Goal: Transaction & Acquisition: Purchase product/service

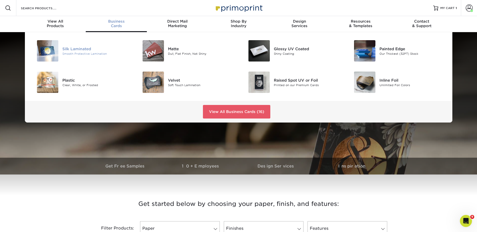
click at [77, 50] on div "Silk Laminated" at bounding box center [95, 49] width 67 height 6
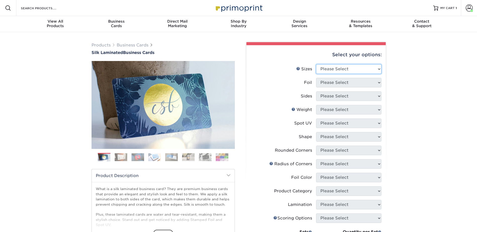
click at [326, 68] on select "Please Select 1.5" x 3.5" - Mini 1.75" x 3.5" - Mini 2" x 2" - Square 2" x 3" -…" at bounding box center [348, 69] width 65 height 10
select select "2.00x3.50"
click at [316, 64] on select "Please Select 1.5" x 3.5" - Mini 1.75" x 3.5" - Mini 2" x 2" - Square 2" x 3" -…" at bounding box center [348, 69] width 65 height 10
click at [325, 82] on select "Please Select Yes No" at bounding box center [348, 83] width 65 height 10
select select "0"
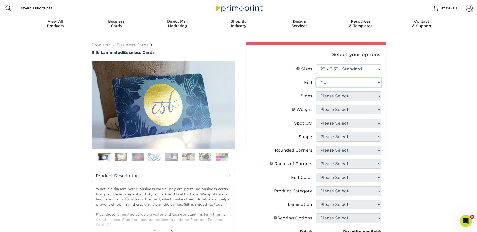
click at [316, 78] on select "Please Select Yes No" at bounding box center [348, 83] width 65 height 10
drag, startPoint x: 325, startPoint y: 95, endPoint x: 329, endPoint y: 101, distance: 7.5
click at [325, 95] on select "Please Select Print Both Sides Print Front Only" at bounding box center [348, 96] width 65 height 10
select select "13abbda7-1d64-4f25-8bb2-c179b224825d"
click at [316, 91] on select "Please Select Print Both Sides Print Front Only" at bounding box center [348, 96] width 65 height 10
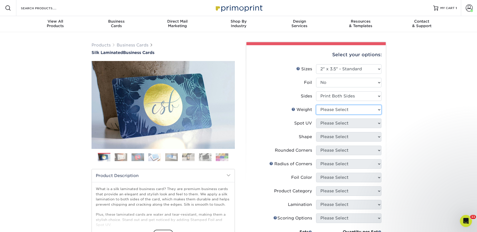
click at [326, 108] on select "Please Select 16PT" at bounding box center [348, 110] width 65 height 10
select select "16PT"
click at [316, 105] on select "Please Select 16PT" at bounding box center [348, 110] width 65 height 10
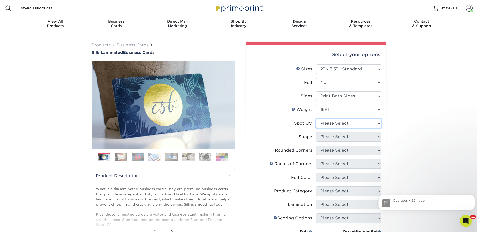
click at [325, 123] on select "Please Select No Spot UV Front and Back (Both Sides) Front Only Back Only" at bounding box center [348, 124] width 65 height 10
select select "3"
click at [316, 119] on select "Please Select No Spot UV Front and Back (Both Sides) Front Only Back Only" at bounding box center [348, 124] width 65 height 10
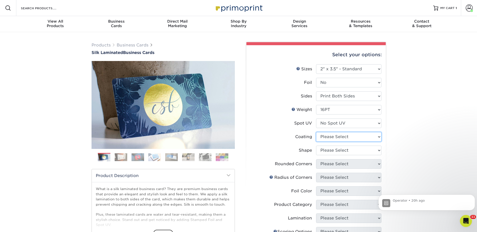
drag, startPoint x: 327, startPoint y: 134, endPoint x: 326, endPoint y: 141, distance: 7.3
click at [327, 134] on select at bounding box center [348, 137] width 65 height 10
select select "3e7618de-abca-4bda-9f97-8b9129e913d8"
click at [316, 132] on select at bounding box center [348, 137] width 65 height 10
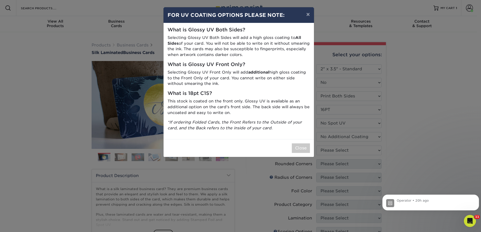
click at [321, 151] on div "× FOR UV COATING OPTIONS PLEASE NOTE: What is Glossy UV Both Sides? Selecting G…" at bounding box center [240, 116] width 481 height 232
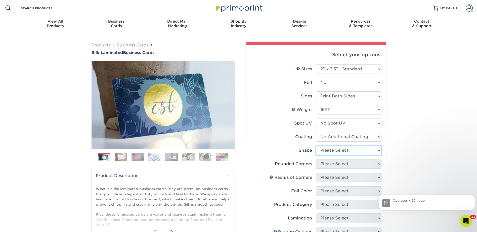
click at [329, 149] on select "Please Select Standard Oval" at bounding box center [348, 151] width 65 height 10
select select "standard"
click at [316, 146] on select "Please Select Standard Oval" at bounding box center [348, 151] width 65 height 10
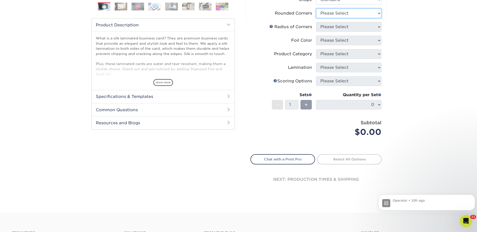
click at [325, 13] on select "Please Select Yes - Round 2 Corners Yes - Round 4 Corners No" at bounding box center [348, 14] width 65 height 10
select select "0"
click at [316, 9] on select "Please Select Yes - Round 2 Corners Yes - Round 4 Corners No" at bounding box center [348, 14] width 65 height 10
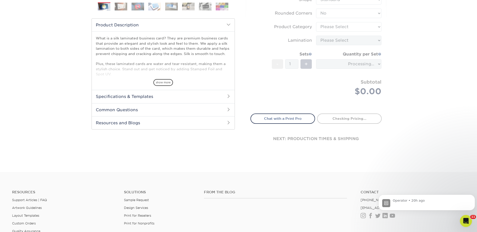
click at [325, 28] on form "Sizes Help Sizes Please Select 1.5" x 3.5" - Mini 1.75" x 3.5" - Mini 2" x 2" -…" at bounding box center [315, 11] width 131 height 194
click at [327, 27] on form "Sizes Help Sizes Please Select 1.5" x 3.5" - Mini 1.75" x 3.5" - Mini 2" x 2" -…" at bounding box center [315, 11] width 131 height 194
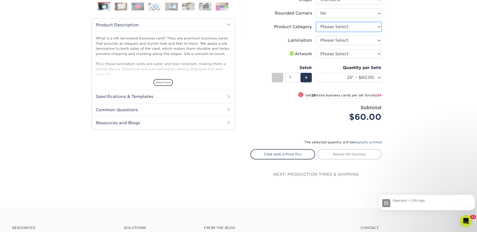
click at [326, 26] on select "Please Select Business Cards" at bounding box center [348, 27] width 65 height 10
select select "3b5148f1-0588-4f88-a218-97bcfdce65c1"
click at [316, 22] on select "Please Select Business Cards" at bounding box center [348, 27] width 65 height 10
click at [327, 39] on select "Please Select Silk" at bounding box center [348, 41] width 65 height 10
select select "ccacb42f-45f7-42d3-bbd3-7c8421cf37f0"
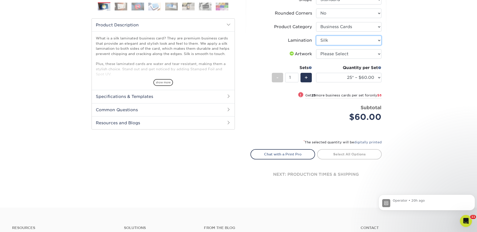
click at [316, 36] on select "Please Select Silk" at bounding box center [348, 41] width 65 height 10
click at [326, 54] on select "Please Select I will upload files I need a design - $100" at bounding box center [348, 54] width 65 height 10
select select "upload"
click at [316, 49] on select "Please Select I will upload files I need a design - $100" at bounding box center [348, 54] width 65 height 10
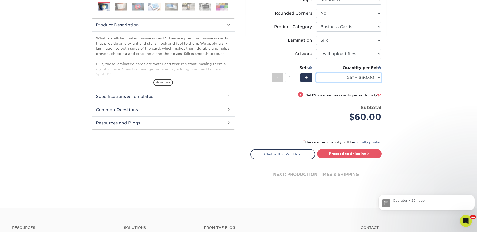
click at [333, 77] on select "25* – $60.00 50* – $68.00 75* – $76.00 100* – $84.00 250* – $92.00 500 – $96.00…" at bounding box center [348, 78] width 65 height 10
drag, startPoint x: 334, startPoint y: 78, endPoint x: 340, endPoint y: 77, distance: 6.9
click at [334, 78] on select "25* – $60.00 50* – $68.00 75* – $76.00 100* – $84.00 250* – $92.00 500 – $96.00…" at bounding box center [348, 78] width 65 height 10
click at [356, 152] on link "Proceed to Shipping" at bounding box center [349, 153] width 65 height 9
type input "Set 1"
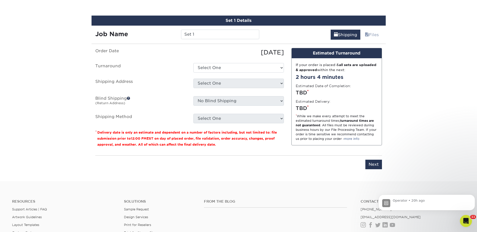
scroll to position [314, 0]
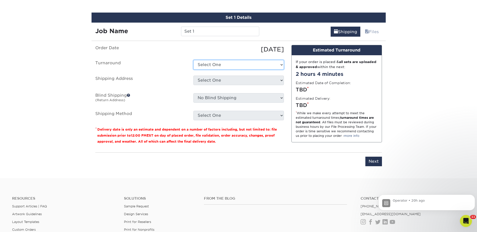
click at [206, 62] on select "Select One 2-4 Business Days 2 Day Next Business Day" at bounding box center [238, 65] width 90 height 10
